Goal: Task Accomplishment & Management: Use online tool/utility

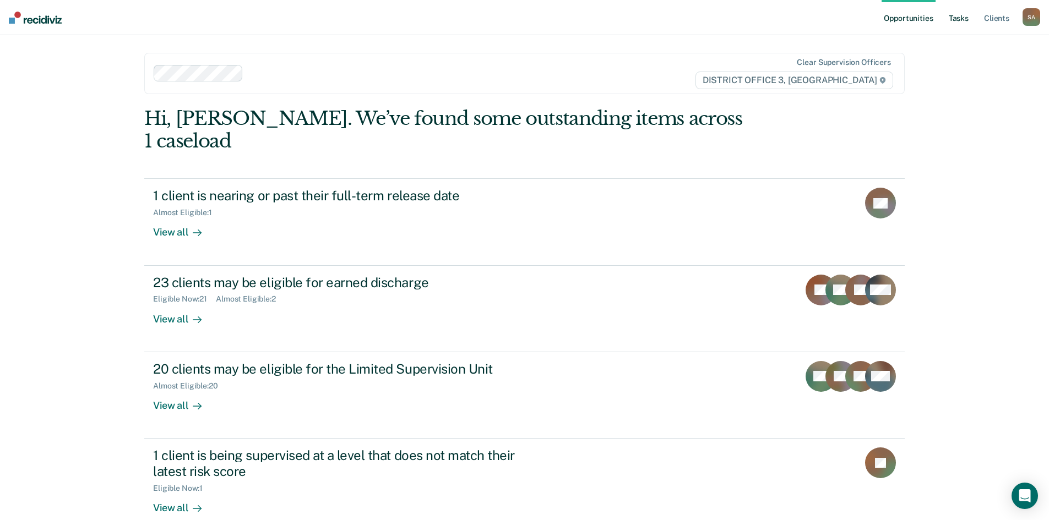
click at [962, 24] on link "Tasks" at bounding box center [958, 17] width 24 height 35
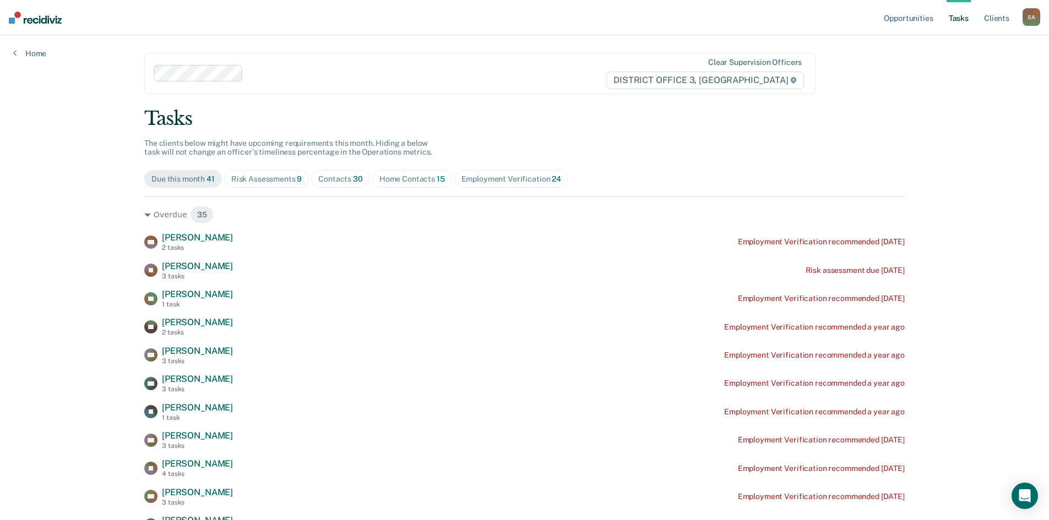
drag, startPoint x: 394, startPoint y: 178, endPoint x: 376, endPoint y: 185, distance: 19.5
click at [393, 179] on div "Home Contacts 15" at bounding box center [412, 179] width 66 height 9
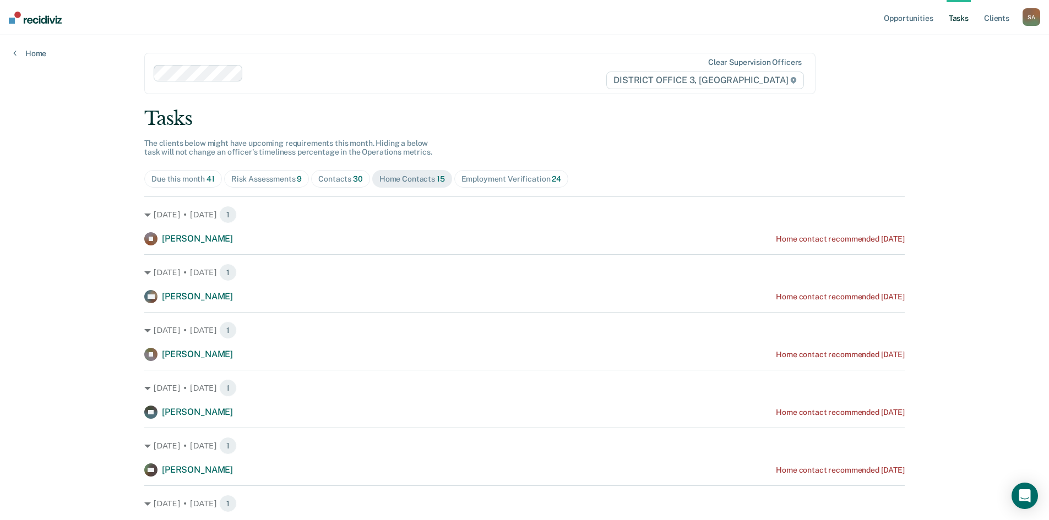
click at [335, 183] on div "Contacts 30" at bounding box center [340, 179] width 45 height 9
click at [261, 180] on div "Risk Assessments 9" at bounding box center [266, 179] width 71 height 9
click at [475, 186] on span "Employment Verification 24" at bounding box center [511, 179] width 114 height 18
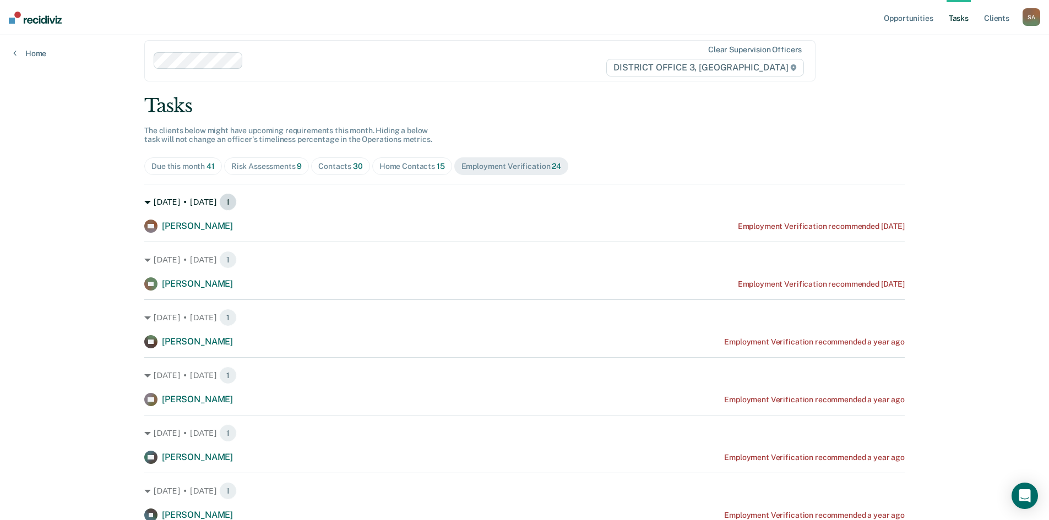
scroll to position [55, 0]
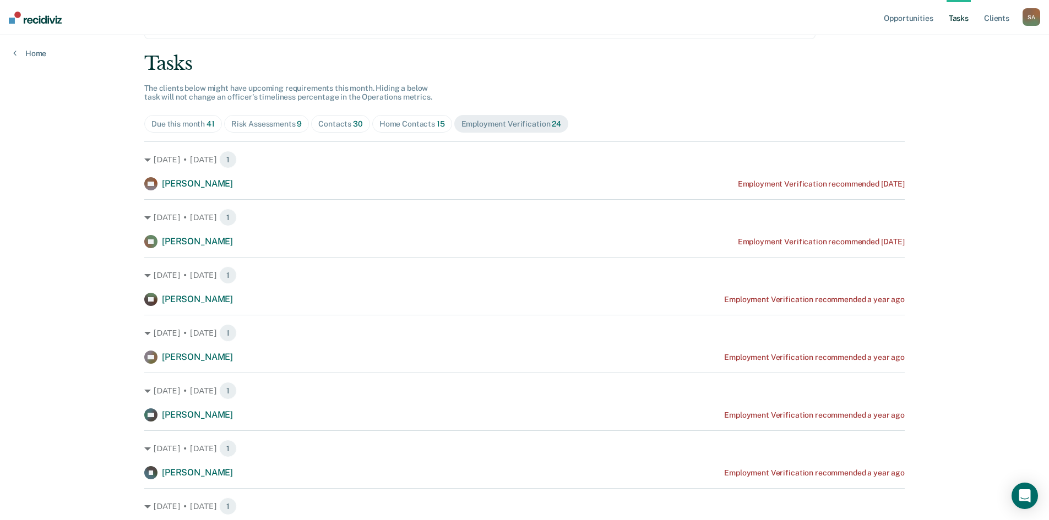
click at [329, 128] on div "Contacts 30" at bounding box center [340, 123] width 45 height 9
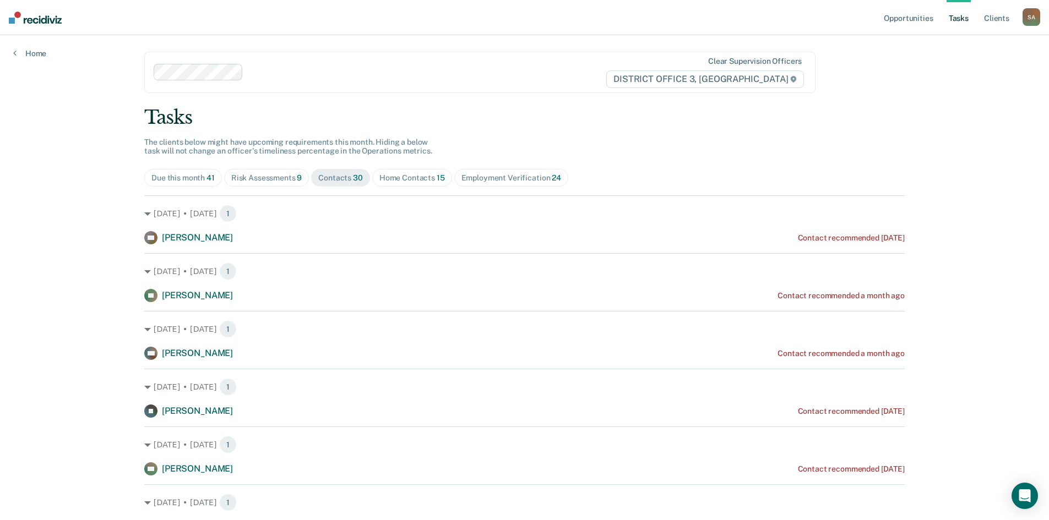
scroll to position [0, 0]
